Goal: Task Accomplishment & Management: Manage account settings

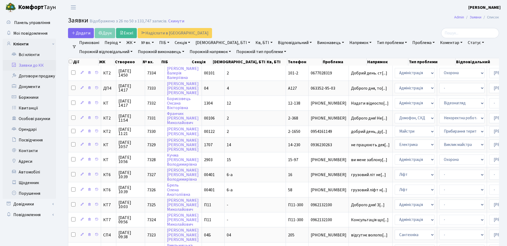
select select "25"
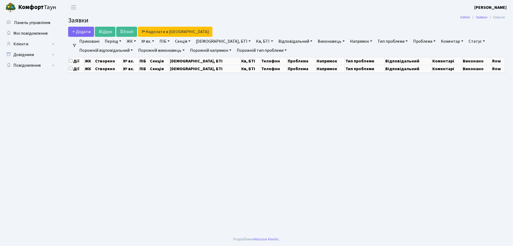
select select "25"
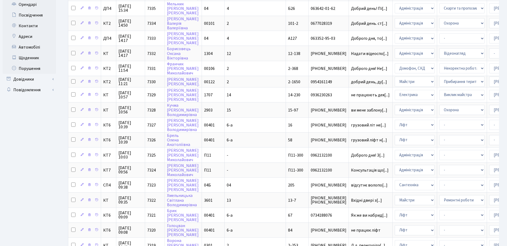
scroll to position [233, 0]
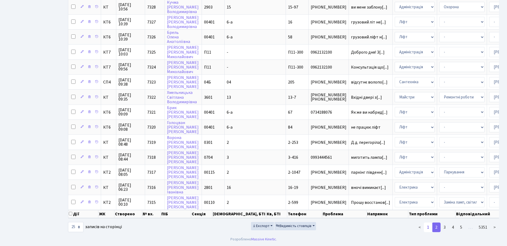
click at [425, 229] on link "1" at bounding box center [428, 228] width 9 height 10
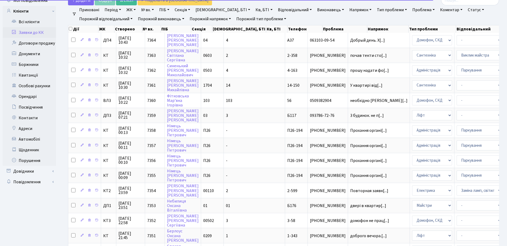
scroll to position [0, 0]
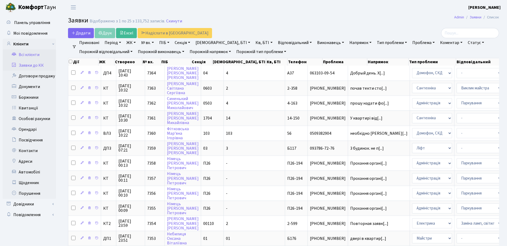
click at [45, 53] on link "Всі клієнти" at bounding box center [29, 54] width 53 height 11
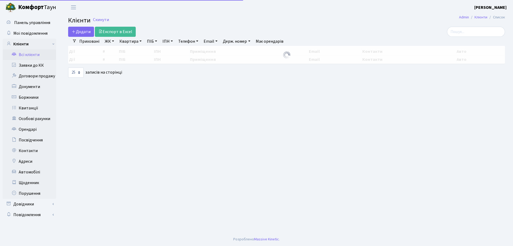
select select "25"
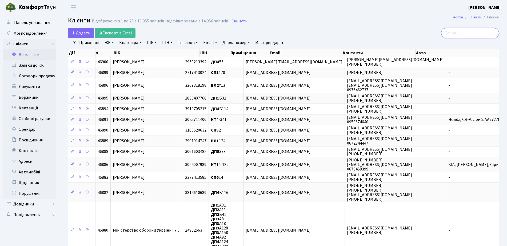
click at [467, 35] on input "search" at bounding box center [471, 33] width 58 height 10
type input "2-1740"
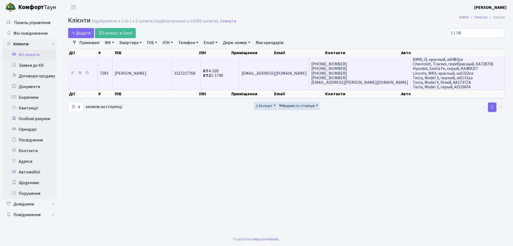
click at [195, 76] on span "3327217768" at bounding box center [184, 73] width 21 height 6
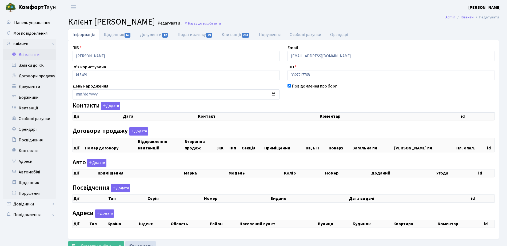
checkbox input "true"
select select "25"
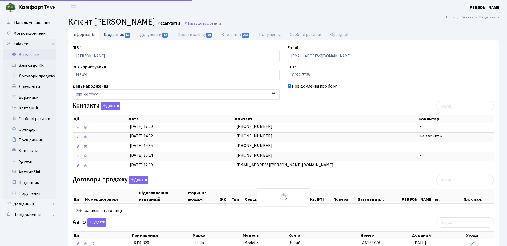
click at [132, 35] on link "Щоденник 65" at bounding box center [117, 34] width 36 height 11
select select "25"
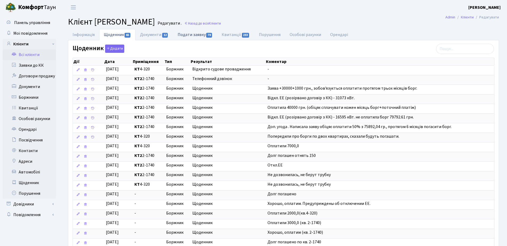
click at [187, 38] on link "Подати заявку 79" at bounding box center [195, 34] width 44 height 11
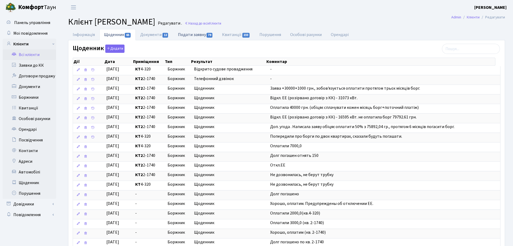
select select "25"
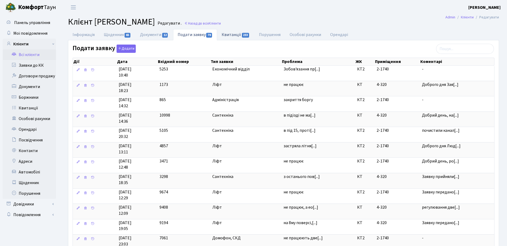
click at [237, 37] on link "Квитанції 233" at bounding box center [235, 34] width 37 height 11
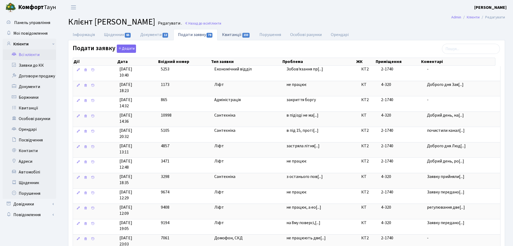
select select "25"
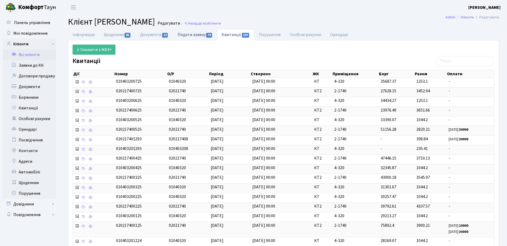
click at [195, 37] on link "Подати заявку 79" at bounding box center [195, 34] width 44 height 11
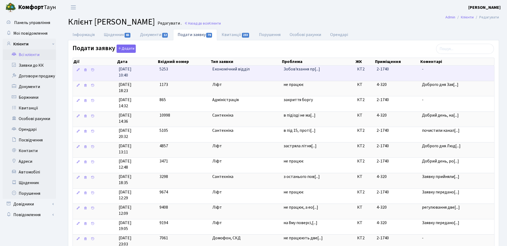
click at [306, 76] on td "Зобов'язання пр[...]" at bounding box center [319, 73] width 74 height 15
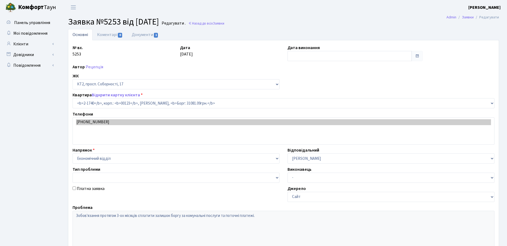
select select "13355"
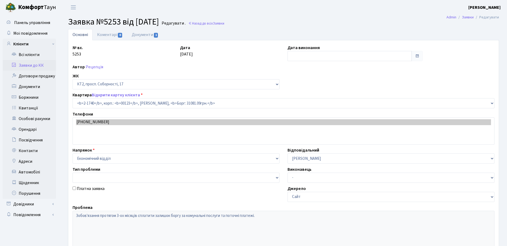
type input "26.06.2025"
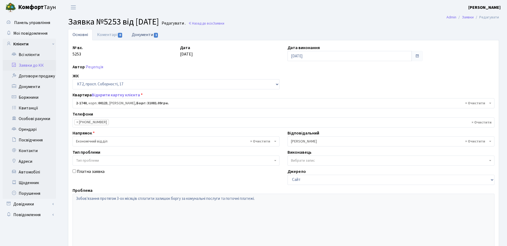
click at [139, 36] on link "Документи 1" at bounding box center [145, 34] width 36 height 11
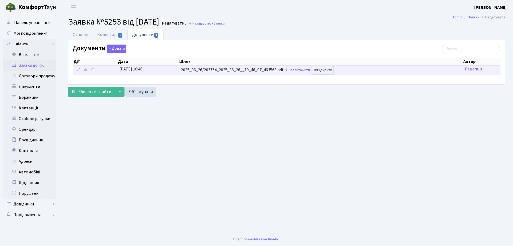
click at [330, 70] on link "Відкрити" at bounding box center [322, 70] width 21 height 8
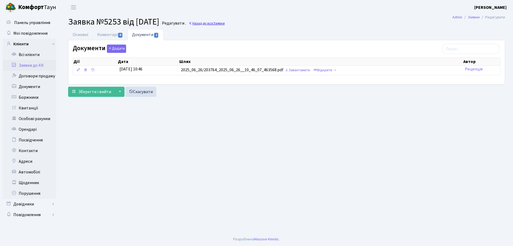
click at [215, 24] on link "Назад до всіх Заявки" at bounding box center [206, 23] width 36 height 5
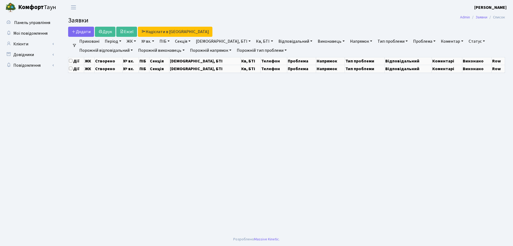
select select "25"
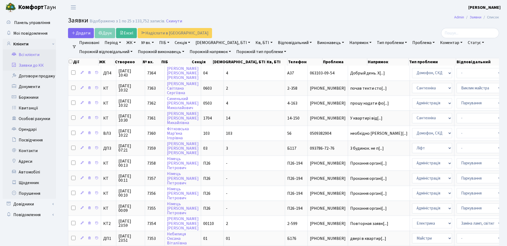
click at [37, 57] on link "Всі клієнти" at bounding box center [29, 54] width 53 height 11
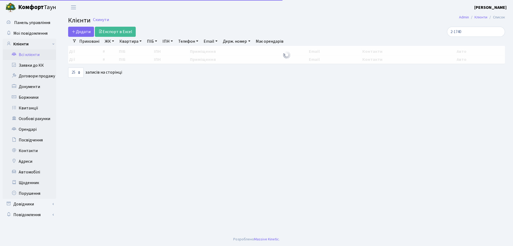
select select "25"
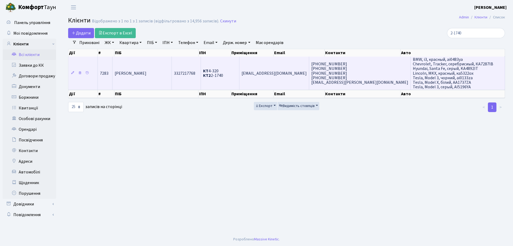
click at [172, 74] on td "[PERSON_NAME]" at bounding box center [141, 73] width 59 height 33
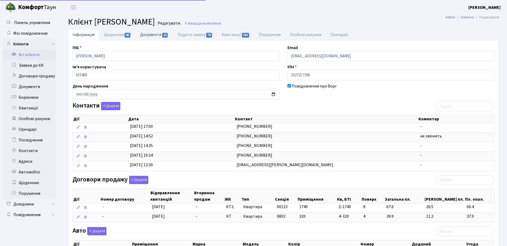
click at [141, 35] on link "Документи 12" at bounding box center [154, 34] width 37 height 11
select select "25"
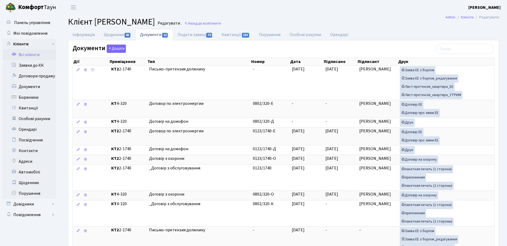
click at [276, 20] on h2 "Клієнт Дорошенко Анна Володимирівна Редагувати . Назад до всіх Клієнти" at bounding box center [283, 22] width 431 height 10
click at [221, 22] on span "Клієнти" at bounding box center [215, 23] width 12 height 5
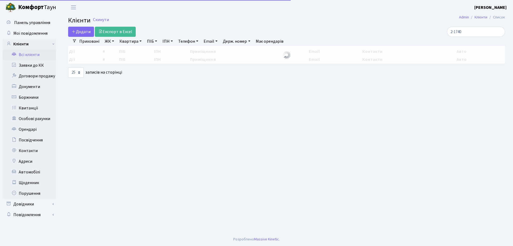
select select "25"
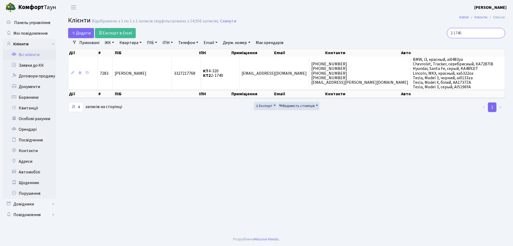
drag, startPoint x: 471, startPoint y: 33, endPoint x: 365, endPoint y: 36, distance: 106.0
click at [367, 37] on div "2-1740" at bounding box center [434, 33] width 140 height 10
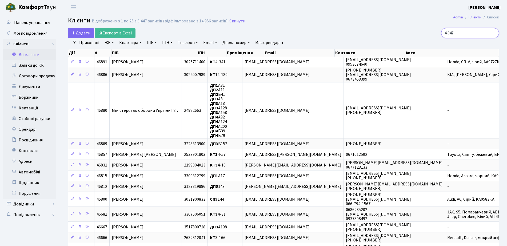
type input "4-347"
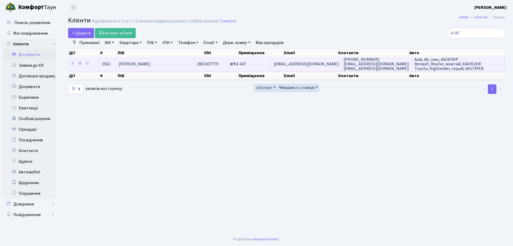
click at [129, 65] on span "[PERSON_NAME]" at bounding box center [135, 64] width 32 height 6
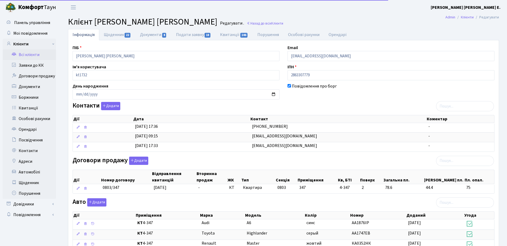
click at [122, 37] on link "Щоденник 22" at bounding box center [117, 34] width 36 height 11
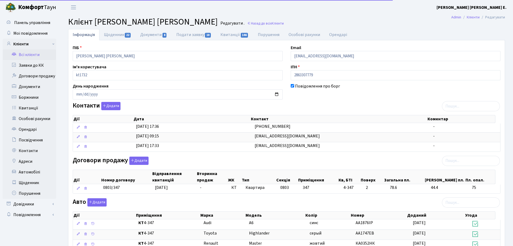
select select "25"
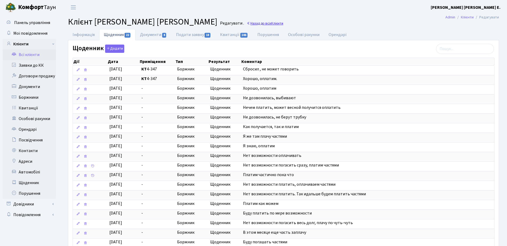
click at [271, 24] on span "Клієнти" at bounding box center [277, 23] width 12 height 5
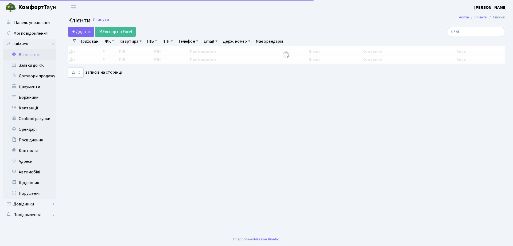
select select "25"
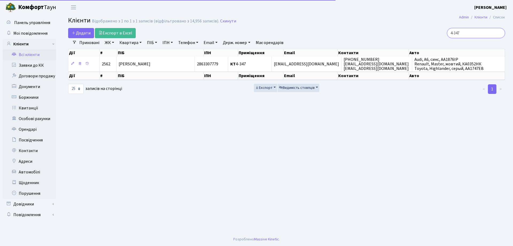
drag, startPoint x: 473, startPoint y: 33, endPoint x: 424, endPoint y: 9, distance: 55.0
click at [427, 30] on div "4-347" at bounding box center [434, 33] width 140 height 10
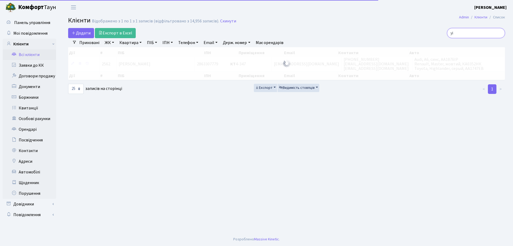
type input "у"
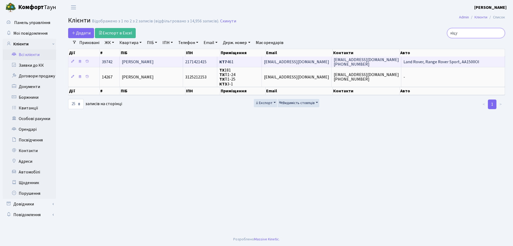
type input "кіцу"
click at [215, 60] on td "2171421415" at bounding box center [200, 62] width 34 height 10
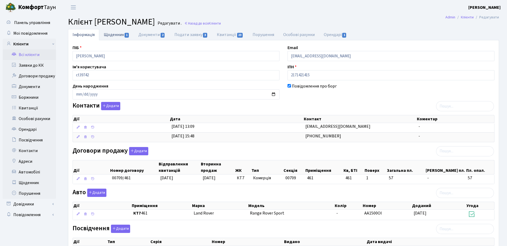
click at [120, 36] on link "Щоденник 1" at bounding box center [116, 34] width 35 height 11
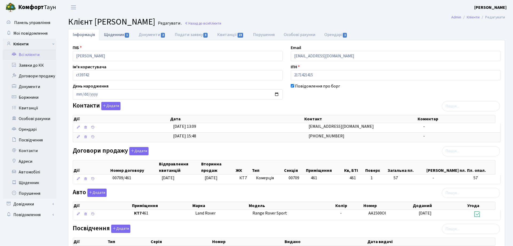
select select "25"
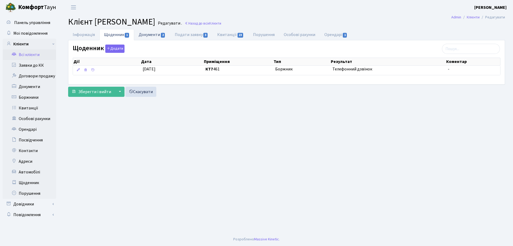
click at [162, 38] on link "Документи 2" at bounding box center [152, 34] width 36 height 11
select select "25"
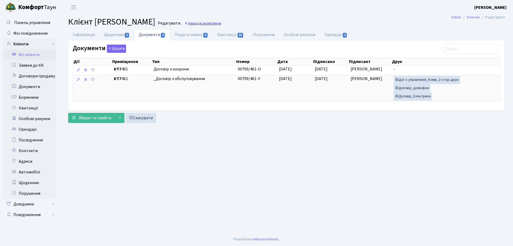
click at [221, 22] on span "Клієнти" at bounding box center [215, 23] width 12 height 5
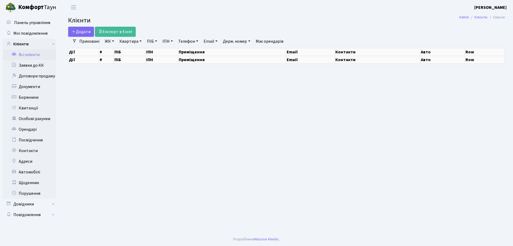
select select "25"
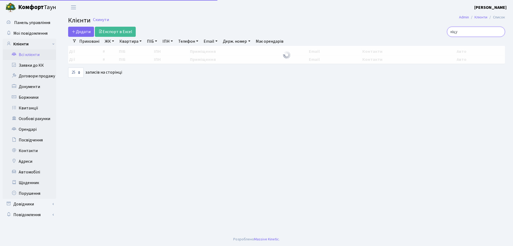
drag, startPoint x: 469, startPoint y: 32, endPoint x: 385, endPoint y: 34, distance: 83.6
click at [385, 34] on div "кіцу" at bounding box center [434, 32] width 140 height 10
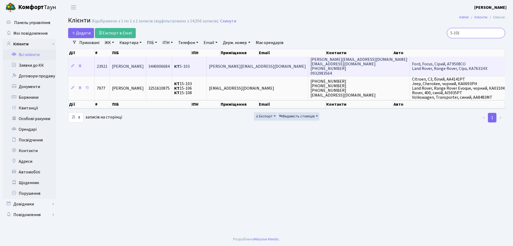
type input "5-103"
click at [207, 74] on td "КТ 5-103" at bounding box center [189, 66] width 35 height 19
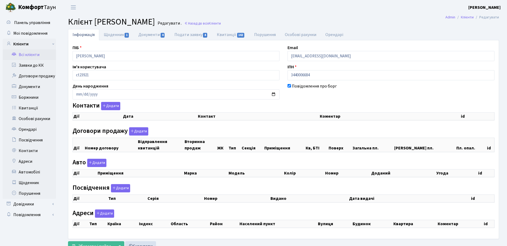
checkbox input "true"
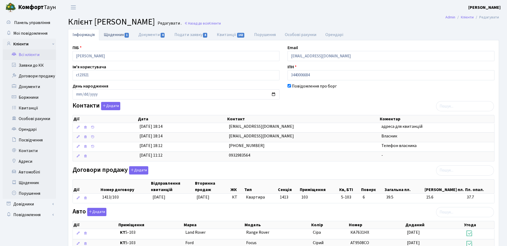
click at [125, 39] on link "Щоденник 1" at bounding box center [116, 34] width 35 height 11
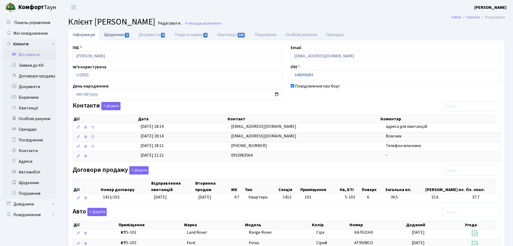
select select "25"
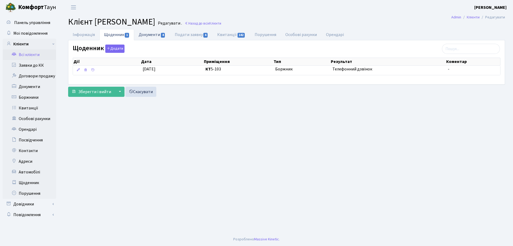
click at [144, 33] on link "Документи 4" at bounding box center [152, 34] width 36 height 11
select select "25"
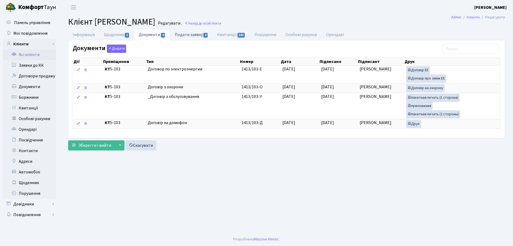
click at [189, 34] on link "Подати заявку 4" at bounding box center [191, 34] width 42 height 11
select select "25"
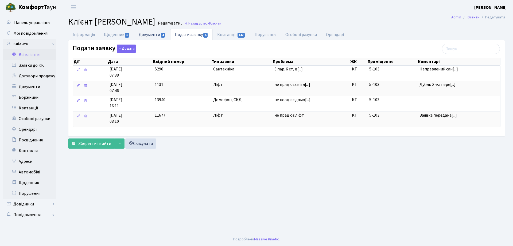
click at [142, 37] on link "Документи 4" at bounding box center [152, 34] width 36 height 11
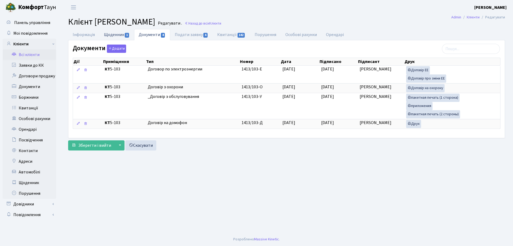
click at [119, 35] on link "Щоденник 1" at bounding box center [116, 34] width 35 height 11
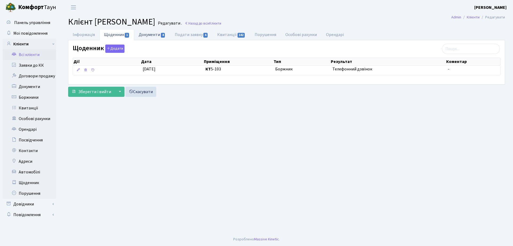
click at [143, 38] on link "Документи 4" at bounding box center [152, 34] width 36 height 11
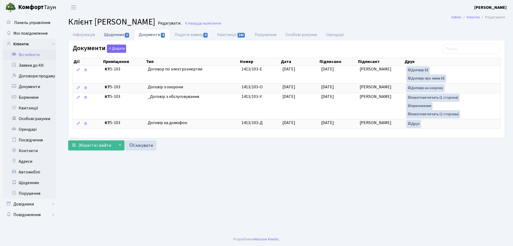
click at [128, 36] on span "1" at bounding box center [127, 35] width 4 height 5
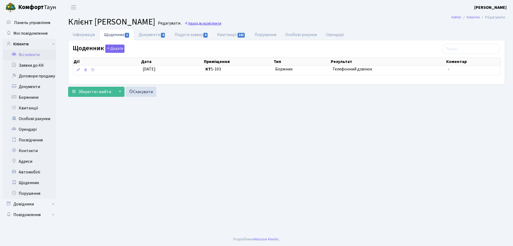
click at [221, 22] on link "Назад до всіх Клієнти" at bounding box center [202, 23] width 37 height 5
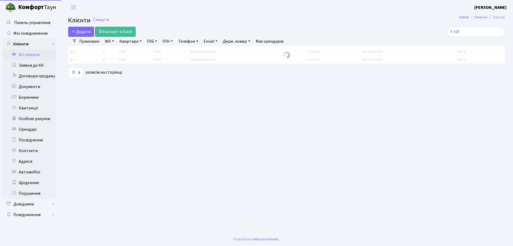
select select "25"
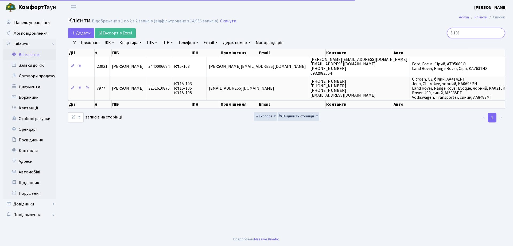
drag, startPoint x: 473, startPoint y: 32, endPoint x: 338, endPoint y: 26, distance: 135.5
click at [340, 30] on div "Додати Експорт в Excel 5-103" at bounding box center [286, 33] width 444 height 10
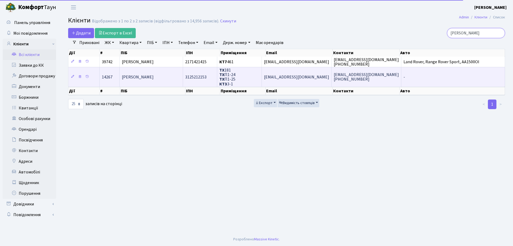
type input "кіцул"
click at [243, 82] on td "ТХ 181 ТХ П1-24 ТХ П1-25 КТ3 3-1" at bounding box center [239, 76] width 45 height 19
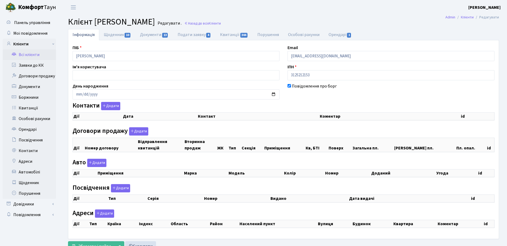
checkbox input "true"
select select "25"
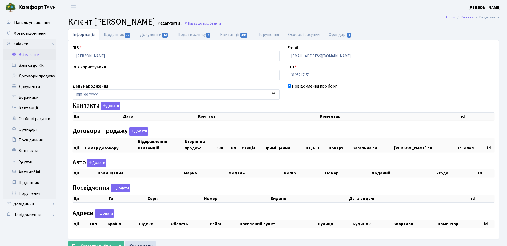
select select "25"
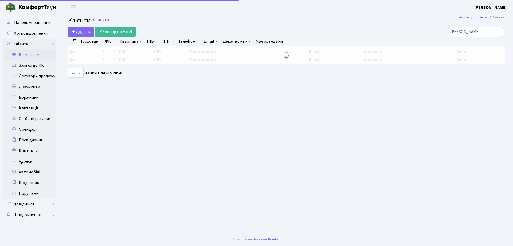
select select "25"
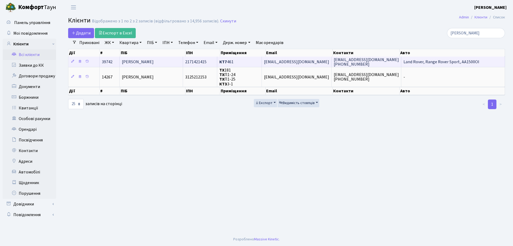
click at [227, 61] on b "КТ7" at bounding box center [223, 62] width 8 height 6
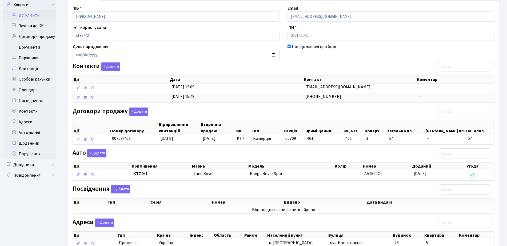
scroll to position [9, 0]
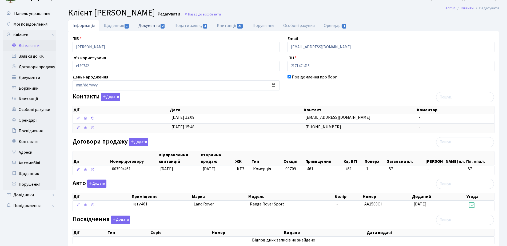
click at [163, 28] on span "2" at bounding box center [163, 26] width 4 height 5
select select "25"
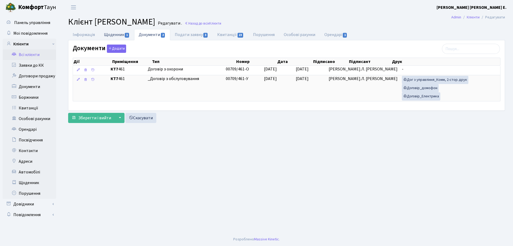
click at [116, 35] on link "Щоденник 1" at bounding box center [116, 34] width 35 height 11
select select "25"
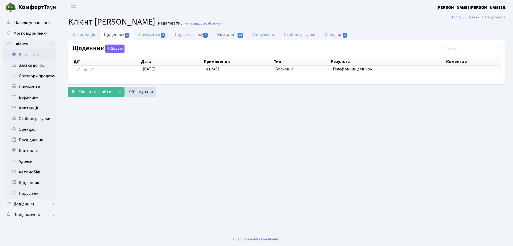
click at [220, 36] on link "Квитанції 23" at bounding box center [230, 34] width 36 height 11
select select "25"
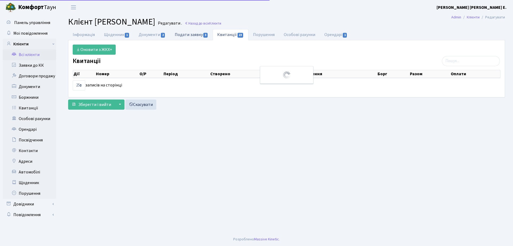
click at [205, 34] on span "3" at bounding box center [205, 35] width 4 height 5
select select "25"
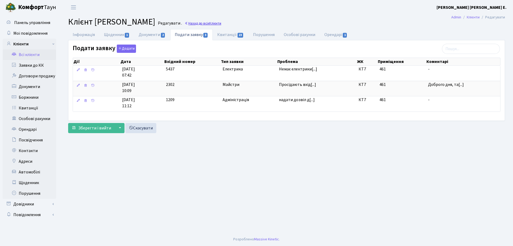
click at [221, 22] on span "Клієнти" at bounding box center [215, 23] width 12 height 5
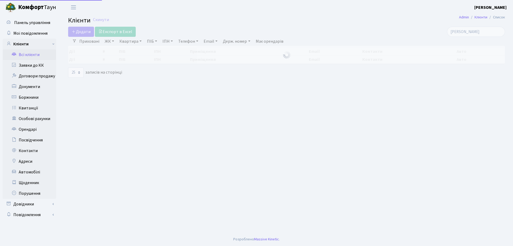
select select "25"
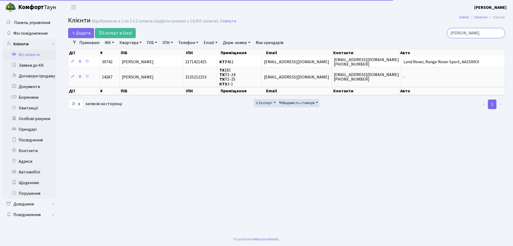
drag, startPoint x: 482, startPoint y: 32, endPoint x: 397, endPoint y: 36, distance: 84.9
click at [397, 36] on div "[PERSON_NAME]" at bounding box center [434, 33] width 140 height 10
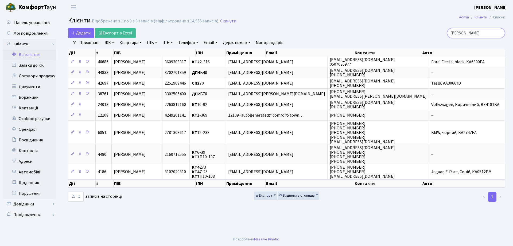
type input "[PERSON_NAME]"
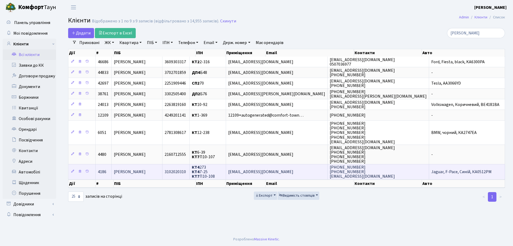
click at [128, 171] on span "[PERSON_NAME]" at bounding box center [130, 172] width 32 height 6
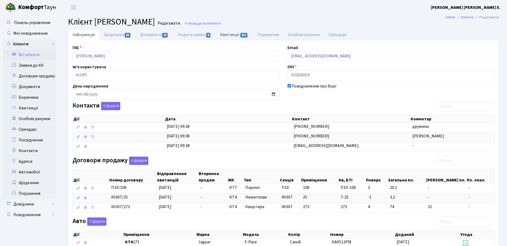
click at [227, 37] on link "Квитанції 151" at bounding box center [234, 34] width 37 height 11
select select "25"
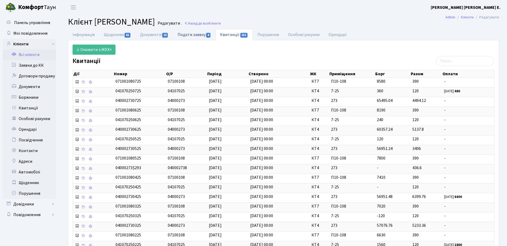
click at [200, 39] on link "Подати заявку 6" at bounding box center [194, 34] width 42 height 11
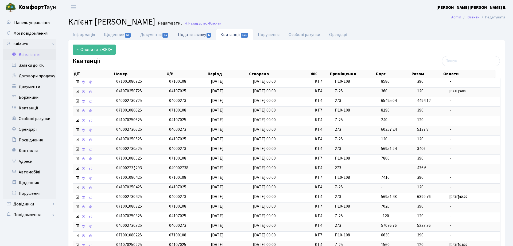
select select "25"
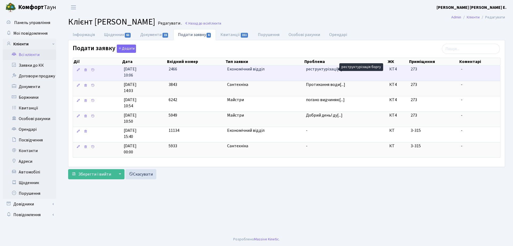
click at [330, 70] on span "реструктурізаці[...]" at bounding box center [324, 69] width 36 height 6
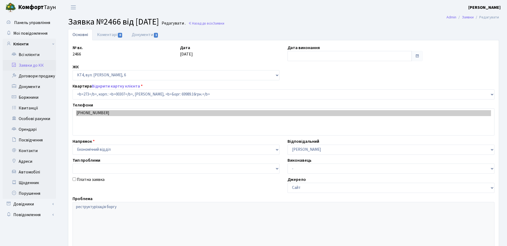
select select "16987"
type input "[DATE]"
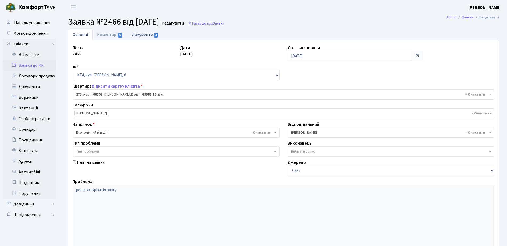
click at [144, 33] on link "Документи 1" at bounding box center [145, 34] width 36 height 11
select select "25"
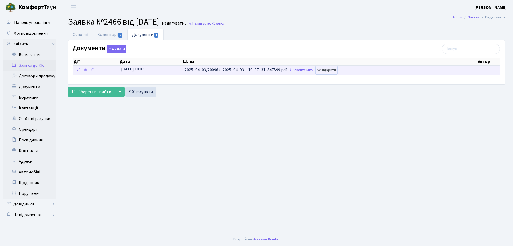
click at [324, 69] on link "Відкрити" at bounding box center [326, 70] width 21 height 8
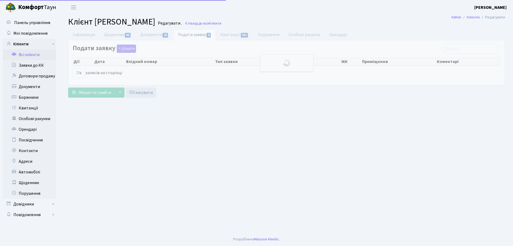
select select "25"
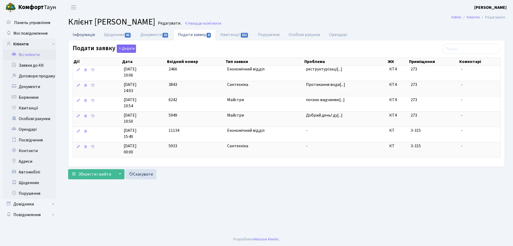
click at [86, 33] on link "Інформація" at bounding box center [83, 34] width 31 height 11
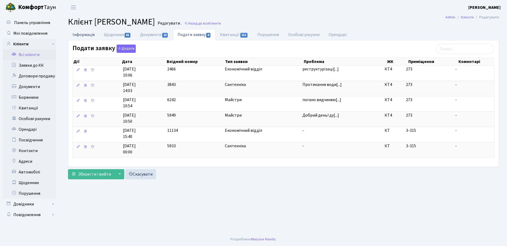
select select "25"
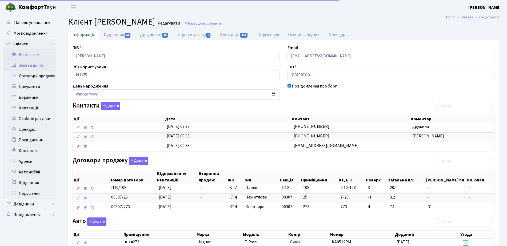
click at [18, 61] on link "Заявки до КК" at bounding box center [29, 65] width 53 height 11
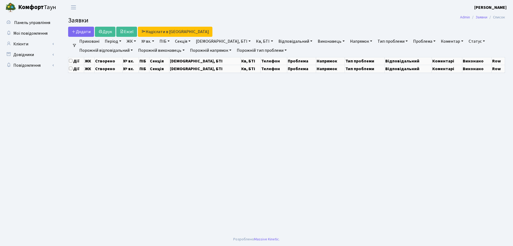
select select "25"
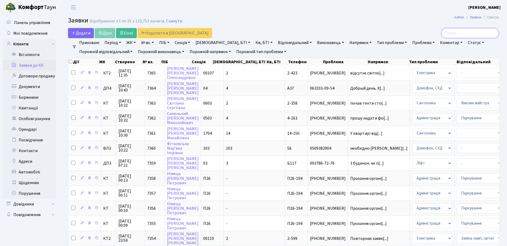
click at [472, 33] on input "search" at bounding box center [471, 33] width 58 height 10
click at [31, 58] on link "Всі клієнти" at bounding box center [29, 54] width 53 height 11
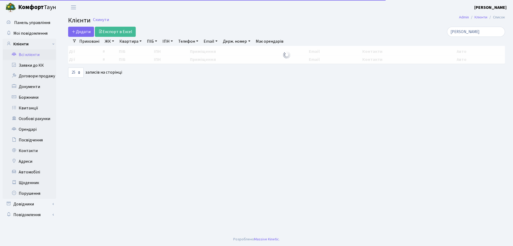
select select "25"
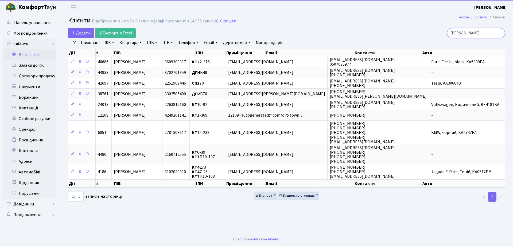
click at [473, 30] on input "[PERSON_NAME]" at bounding box center [476, 33] width 58 height 10
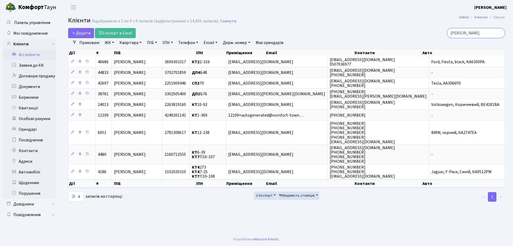
click at [473, 30] on input "[PERSON_NAME]" at bounding box center [476, 33] width 58 height 10
type input "[PERSON_NAME]"
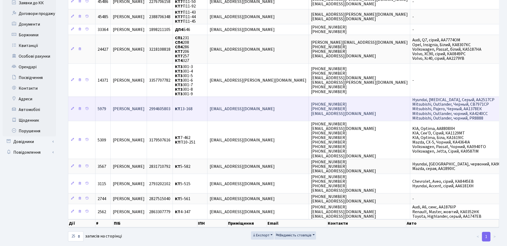
scroll to position [67, 0]
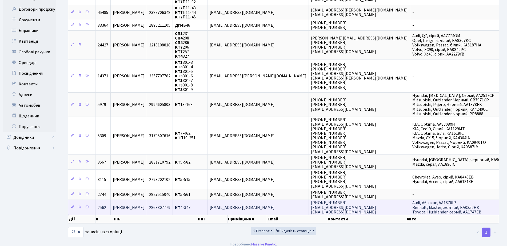
click at [145, 205] on span "[PERSON_NAME]" at bounding box center [129, 208] width 32 height 6
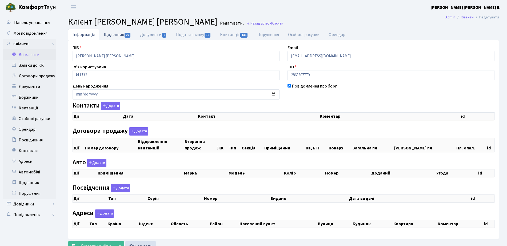
checkbox input "true"
select select "25"
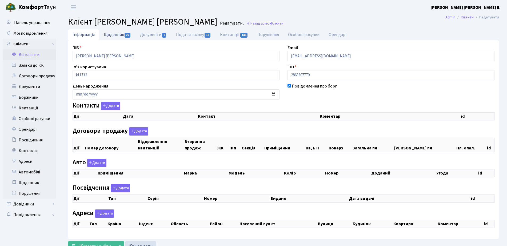
select select "25"
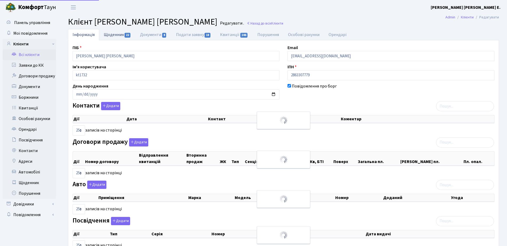
click at [129, 37] on span "22" at bounding box center [128, 35] width 6 height 5
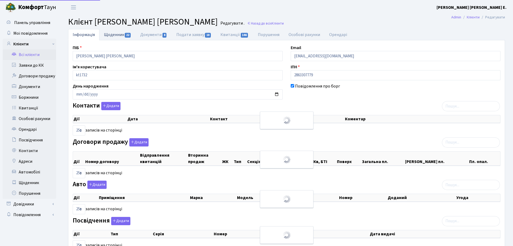
select select "25"
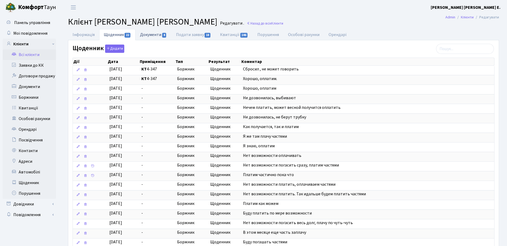
click at [155, 35] on link "Документи 8" at bounding box center [154, 34] width 36 height 11
select select "25"
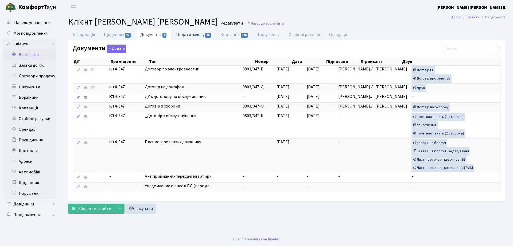
click at [190, 35] on link "Подати заявку 18" at bounding box center [194, 34] width 44 height 11
select select "25"
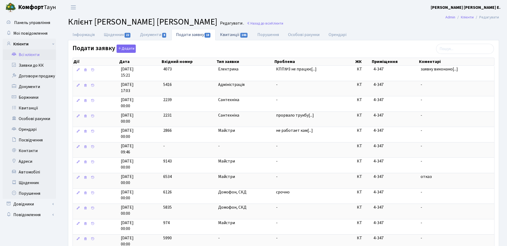
click at [237, 37] on link "Квитанції 146" at bounding box center [234, 34] width 37 height 11
select select "25"
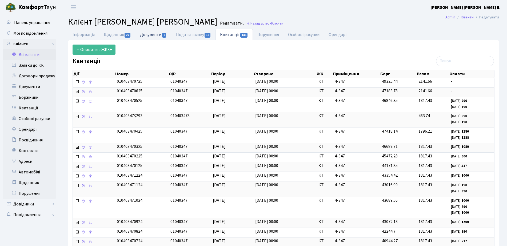
click at [155, 35] on link "Документи 8" at bounding box center [154, 34] width 36 height 11
